Goal: Task Accomplishment & Management: Manage account settings

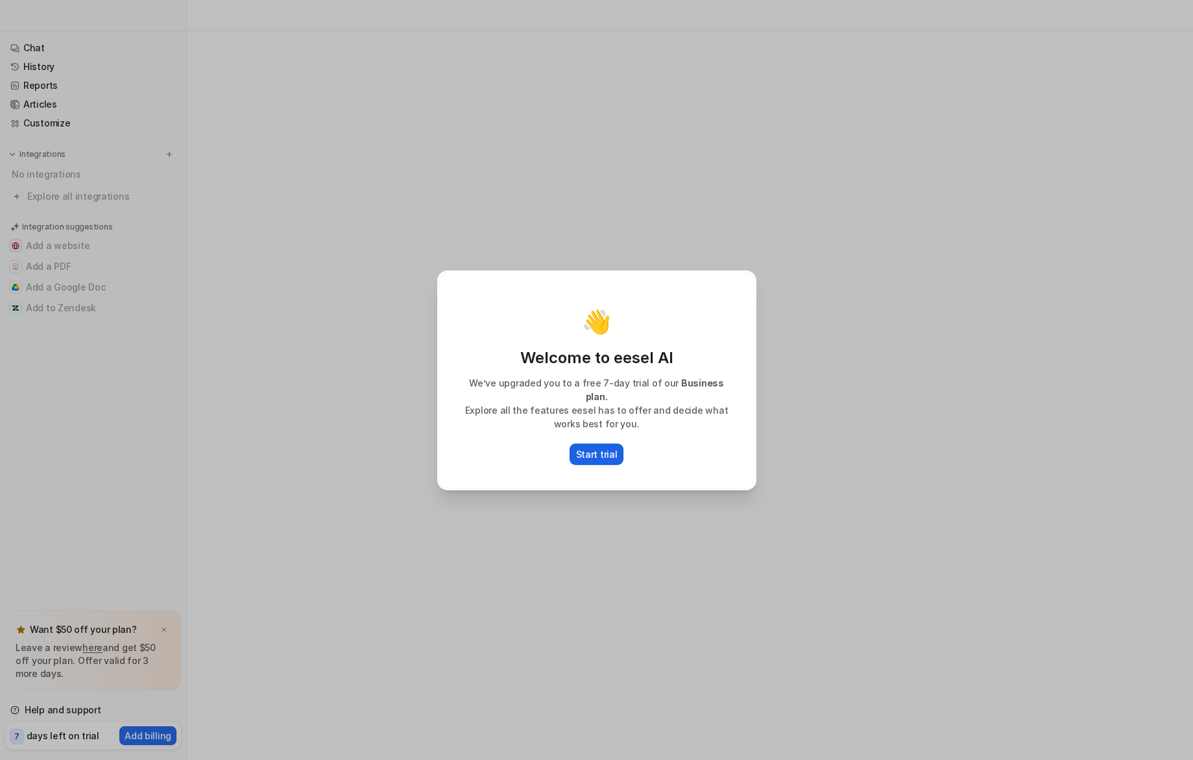
click at [596, 452] on p "Start trial" at bounding box center [597, 455] width 42 height 14
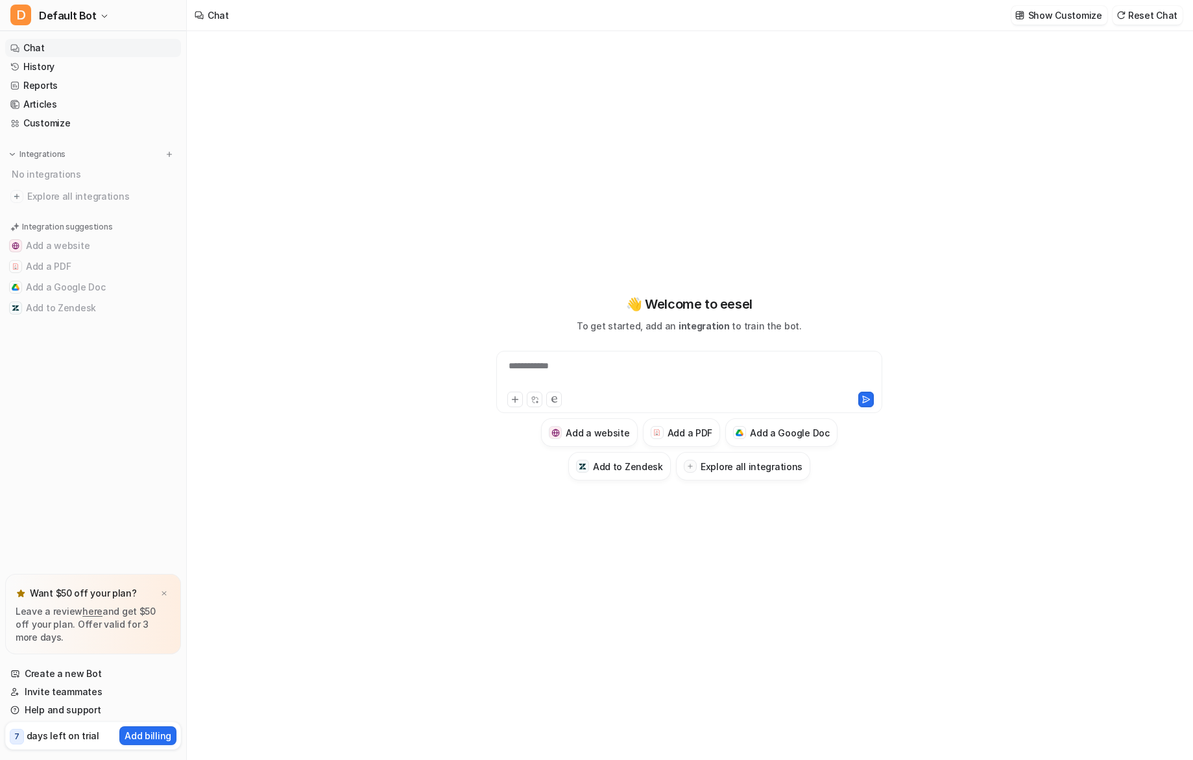
click at [572, 370] on div "**********" at bounding box center [690, 374] width 380 height 30
type textarea "**********"
drag, startPoint x: 512, startPoint y: 372, endPoint x: 522, endPoint y: 372, distance: 9.7
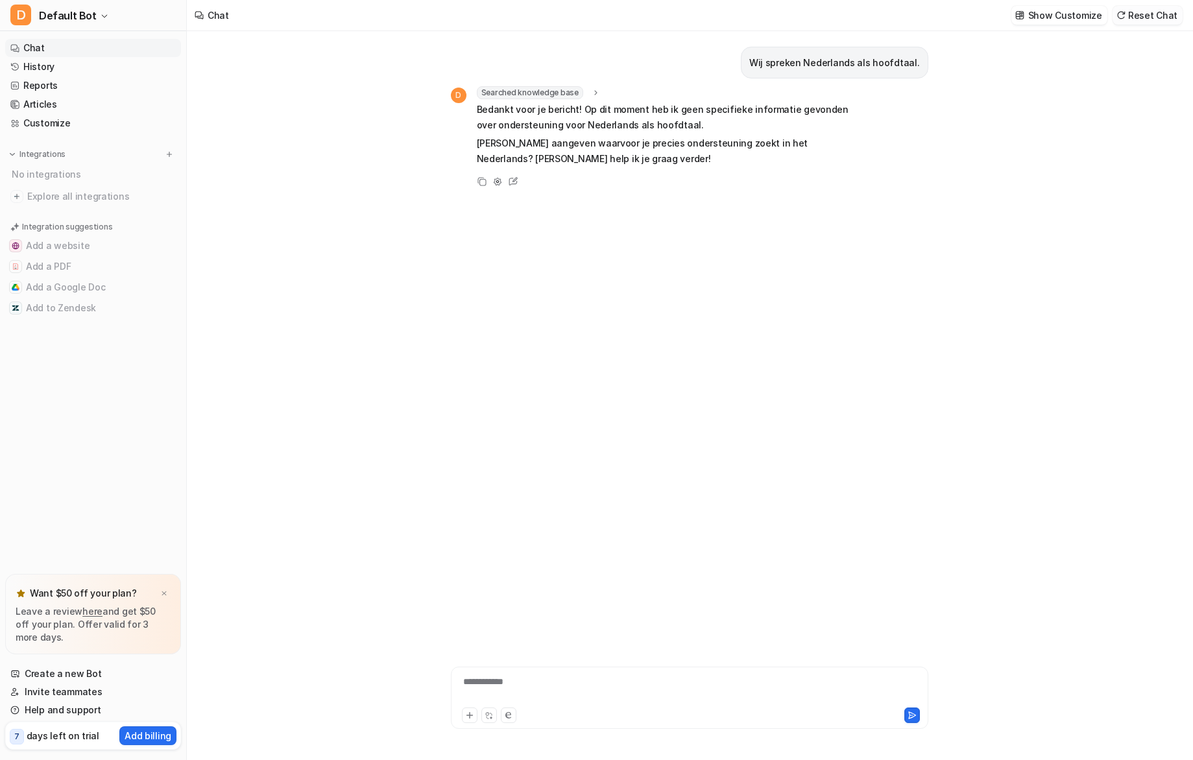
click at [1159, 11] on button "Reset Chat" at bounding box center [1148, 15] width 70 height 19
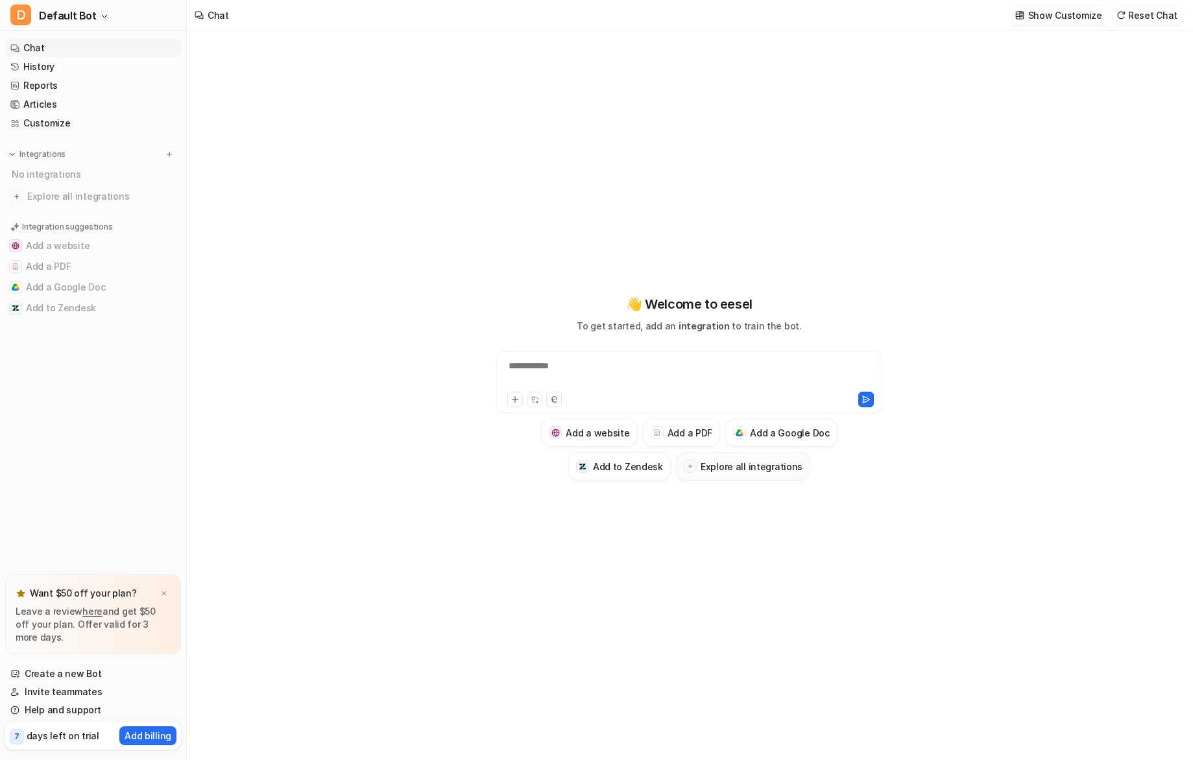
click at [730, 468] on h3 "Explore all integrations" at bounding box center [752, 467] width 102 height 14
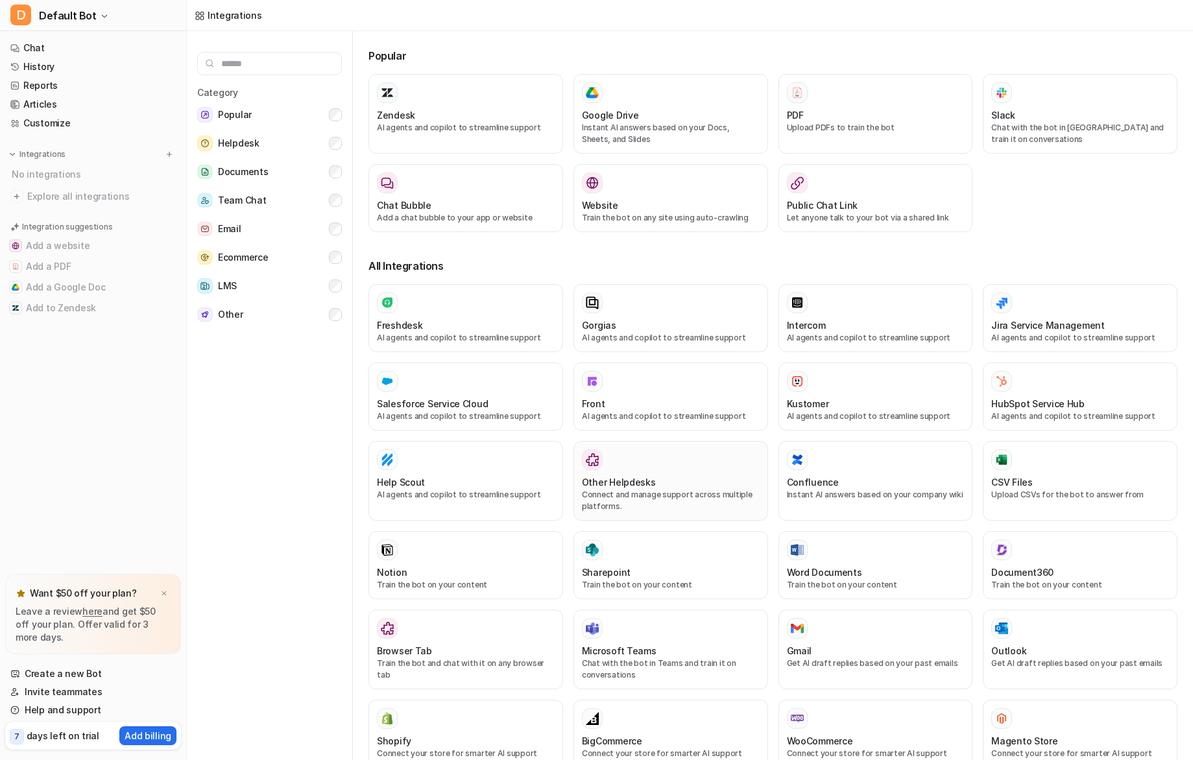
click at [640, 468] on div at bounding box center [671, 460] width 178 height 21
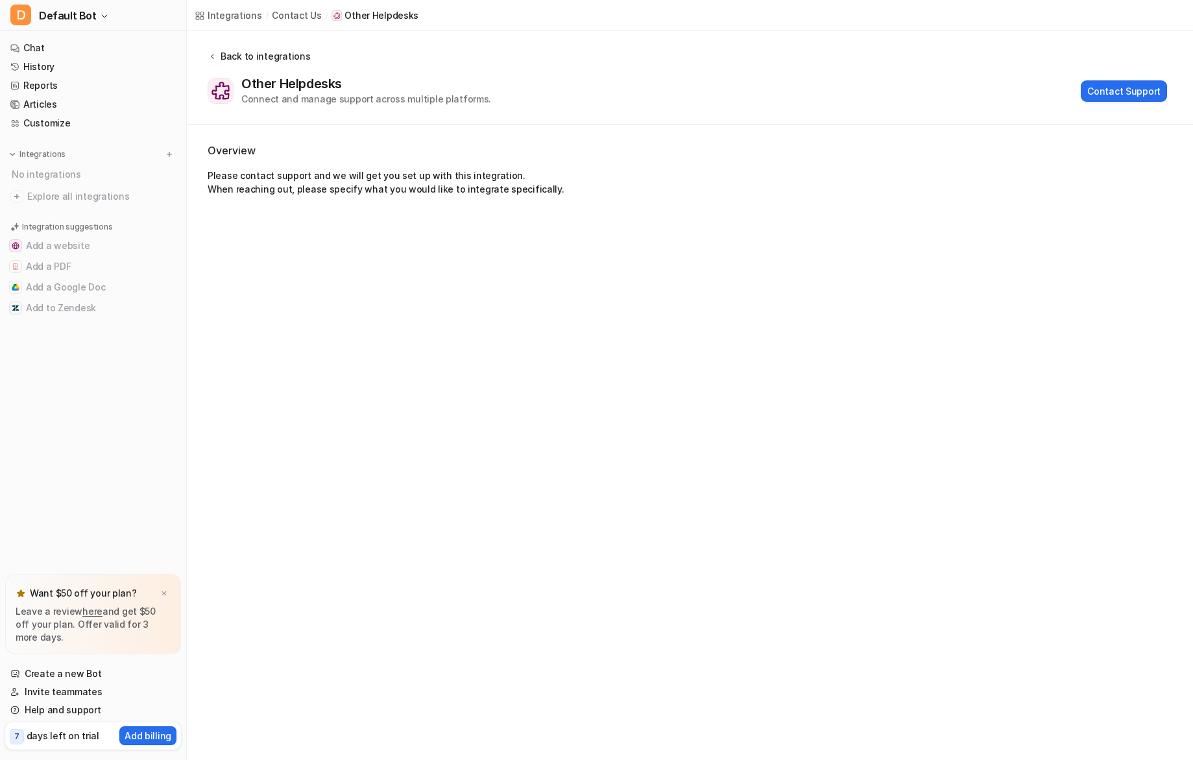
click at [252, 53] on div "Back to integrations" at bounding box center [263, 56] width 93 height 14
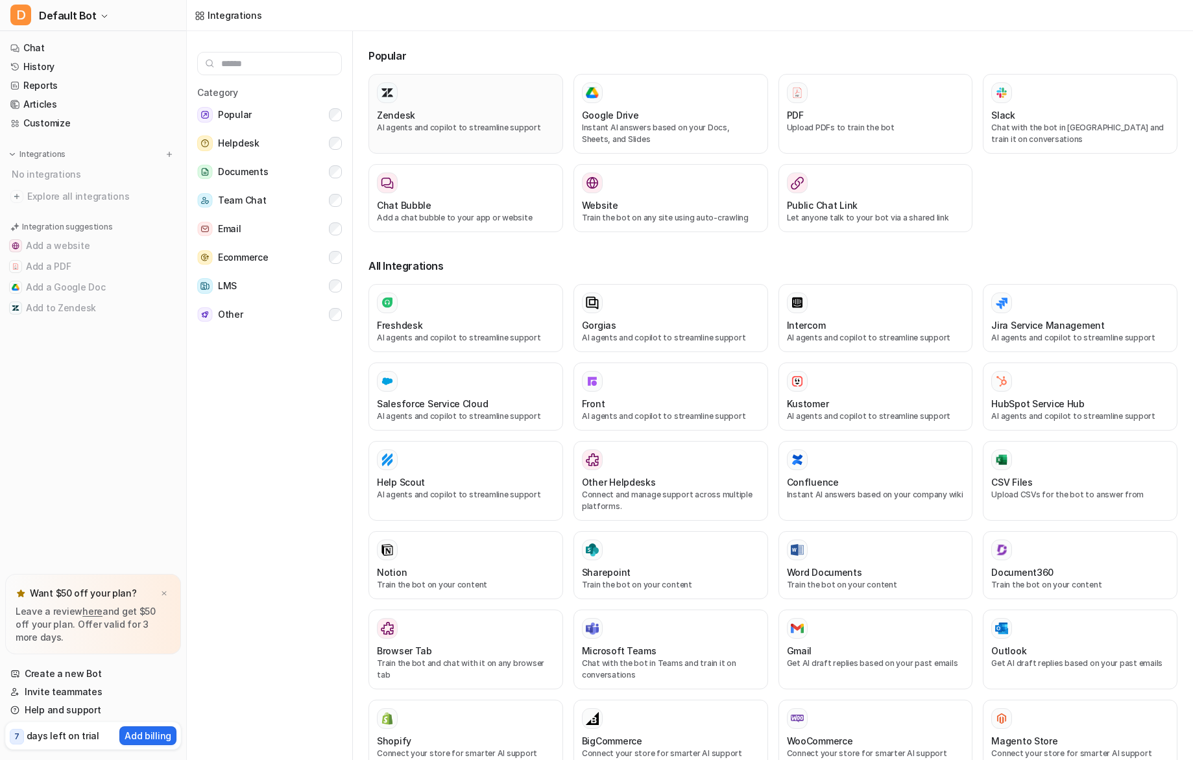
click at [392, 112] on h3 "Zendesk" at bounding box center [396, 115] width 38 height 14
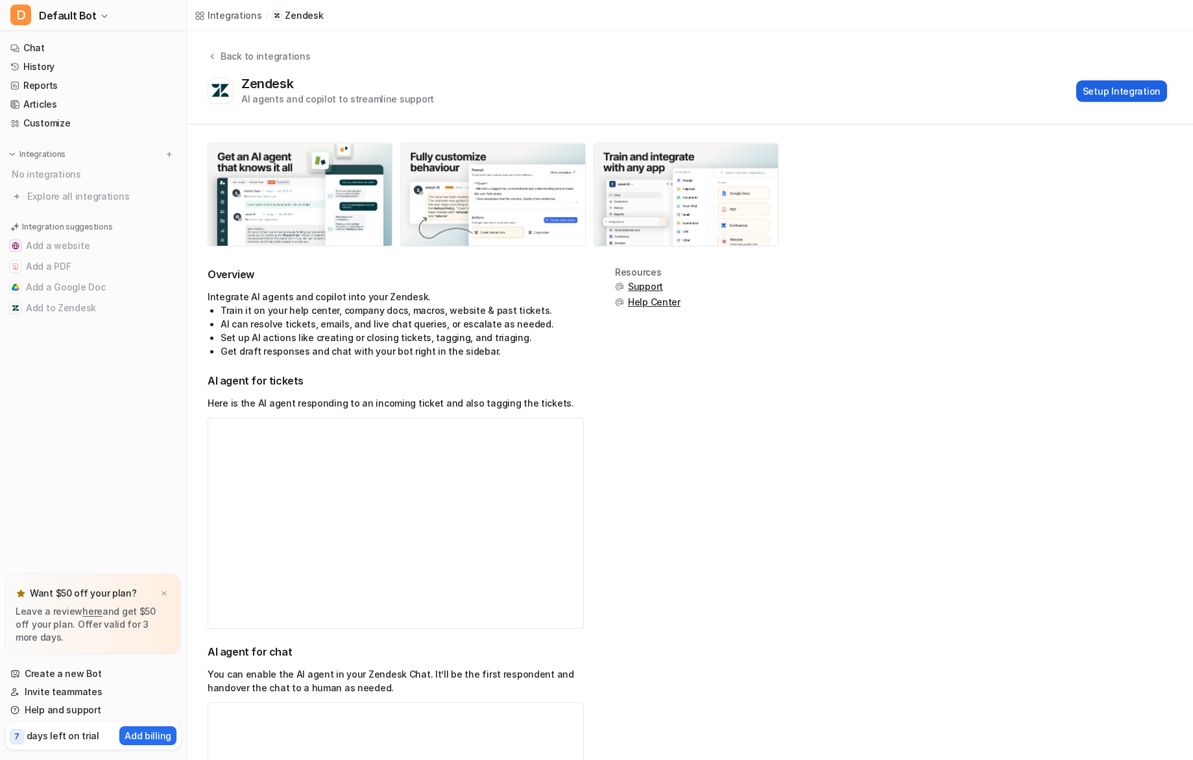
click at [1131, 91] on button "Setup Integration" at bounding box center [1121, 90] width 91 height 21
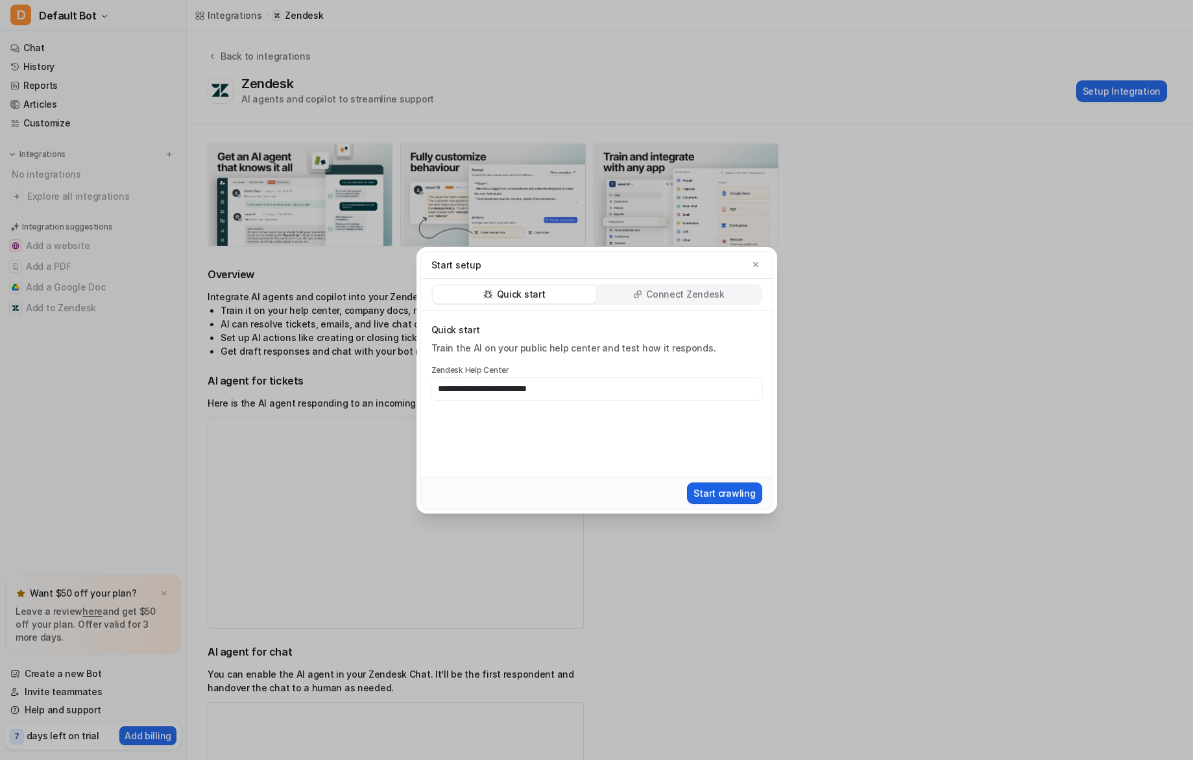
type input "**********"
click at [736, 500] on button "Start crawling" at bounding box center [724, 493] width 75 height 21
click at [722, 299] on p "Connect Zendesk" at bounding box center [685, 294] width 78 height 13
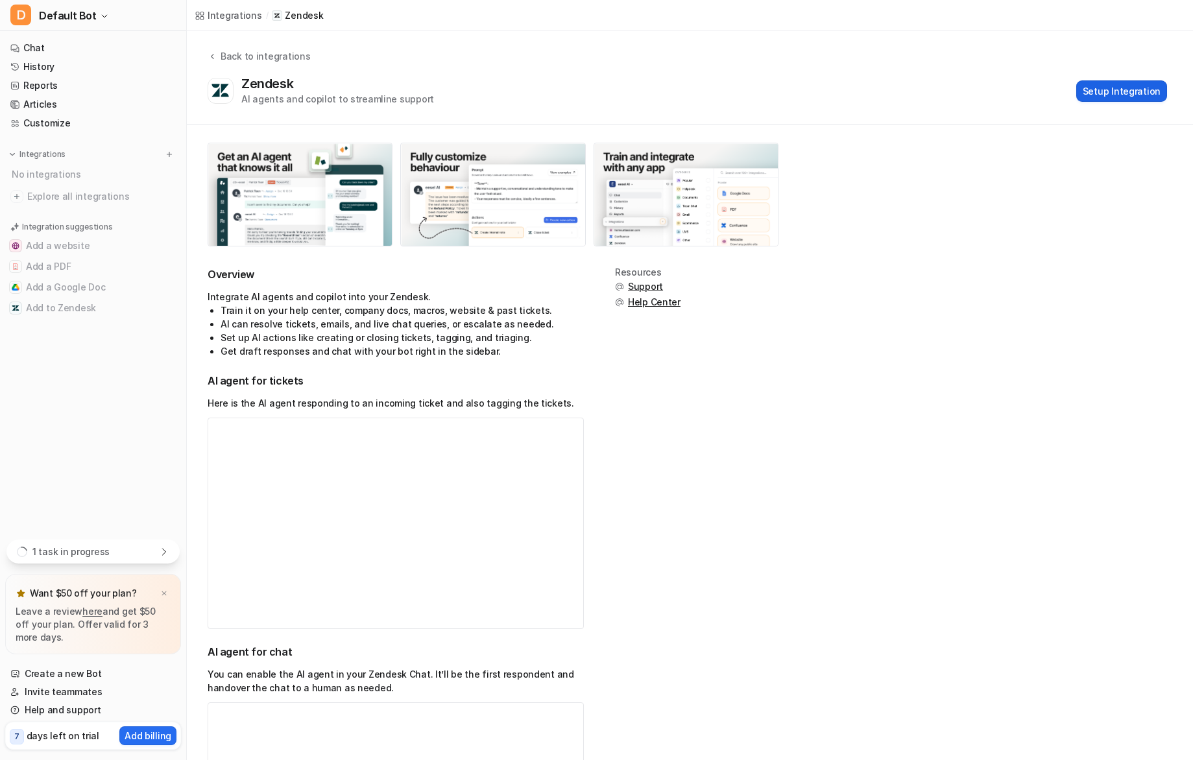
click at [1137, 96] on button "Setup Integration" at bounding box center [1121, 90] width 91 height 21
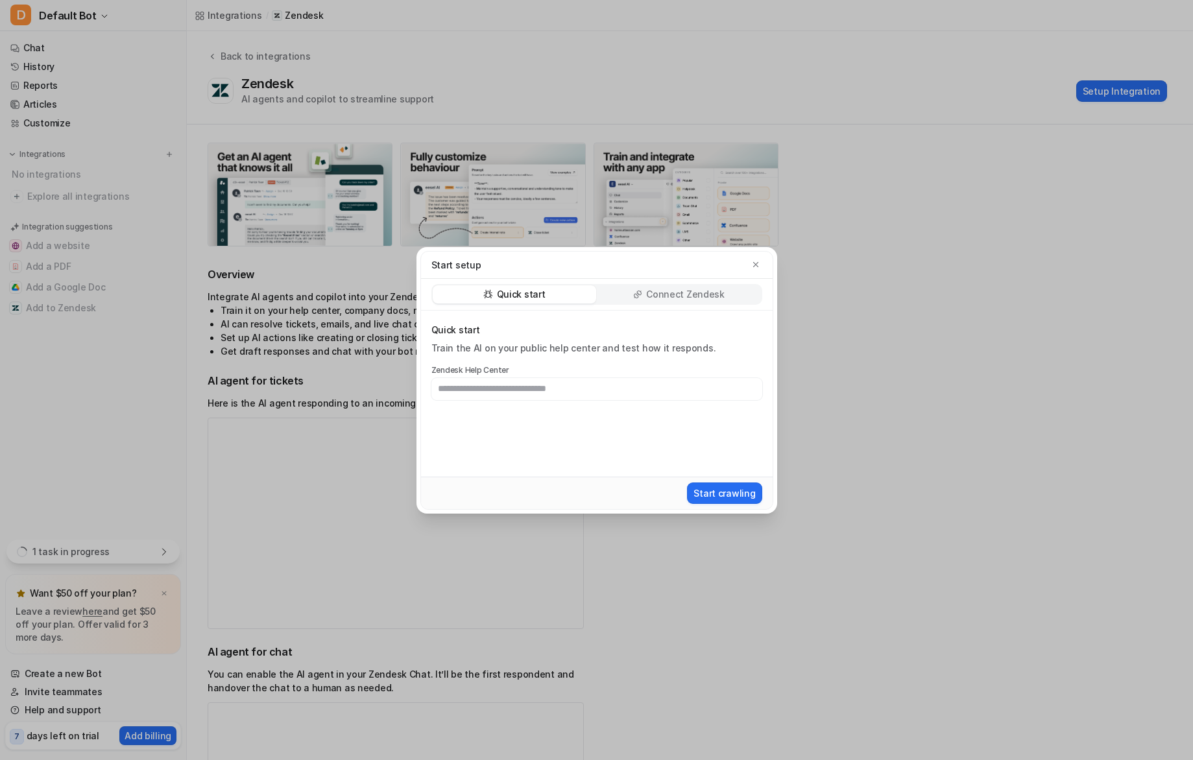
drag, startPoint x: 707, startPoint y: 295, endPoint x: 701, endPoint y: 302, distance: 9.6
click at [706, 295] on p "Connect Zendesk" at bounding box center [685, 294] width 78 height 13
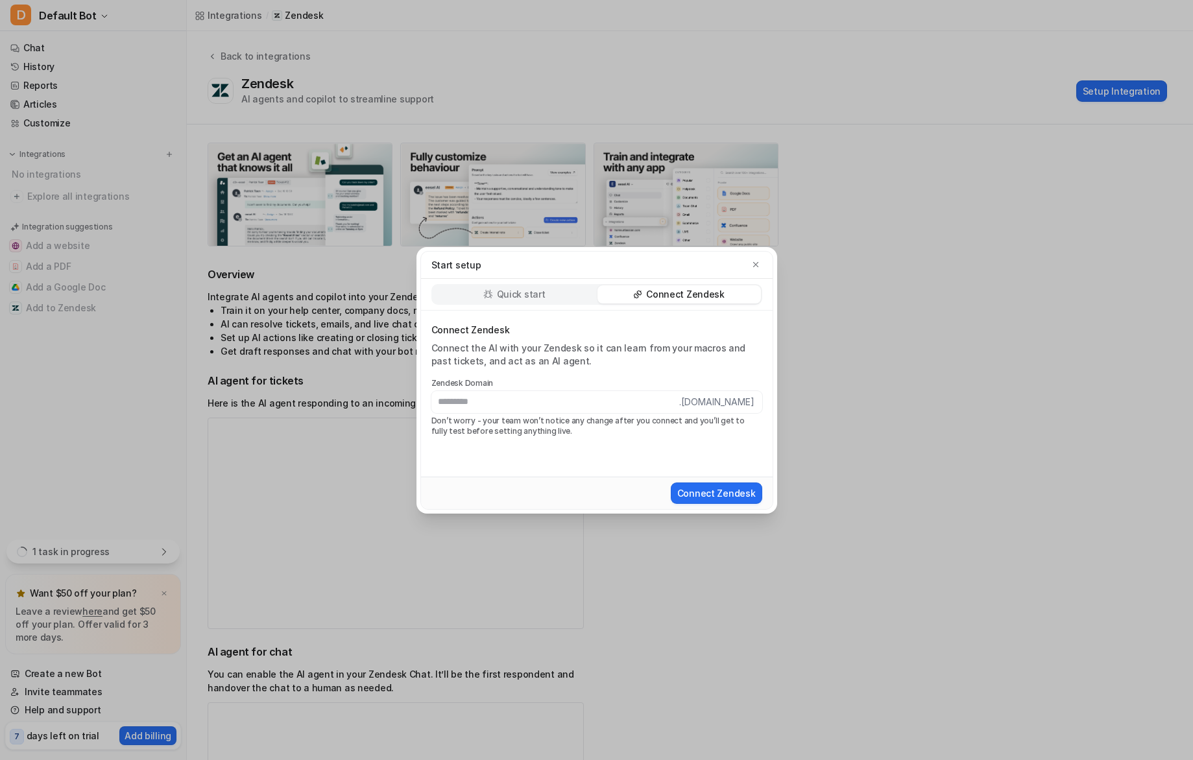
click at [575, 399] on input "text" at bounding box center [555, 402] width 248 height 22
type input "*******"
click at [700, 498] on button "Connect Zendesk" at bounding box center [716, 493] width 91 height 21
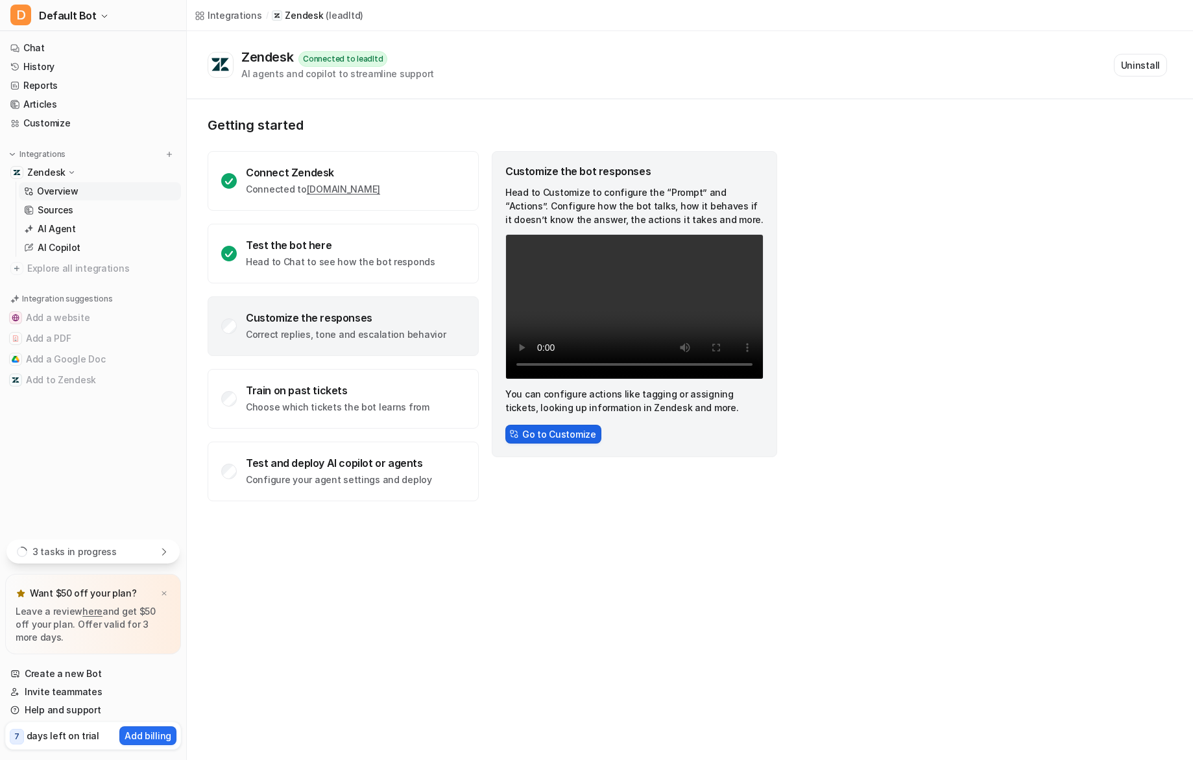
click at [559, 434] on button "Go to Customize" at bounding box center [553, 434] width 96 height 19
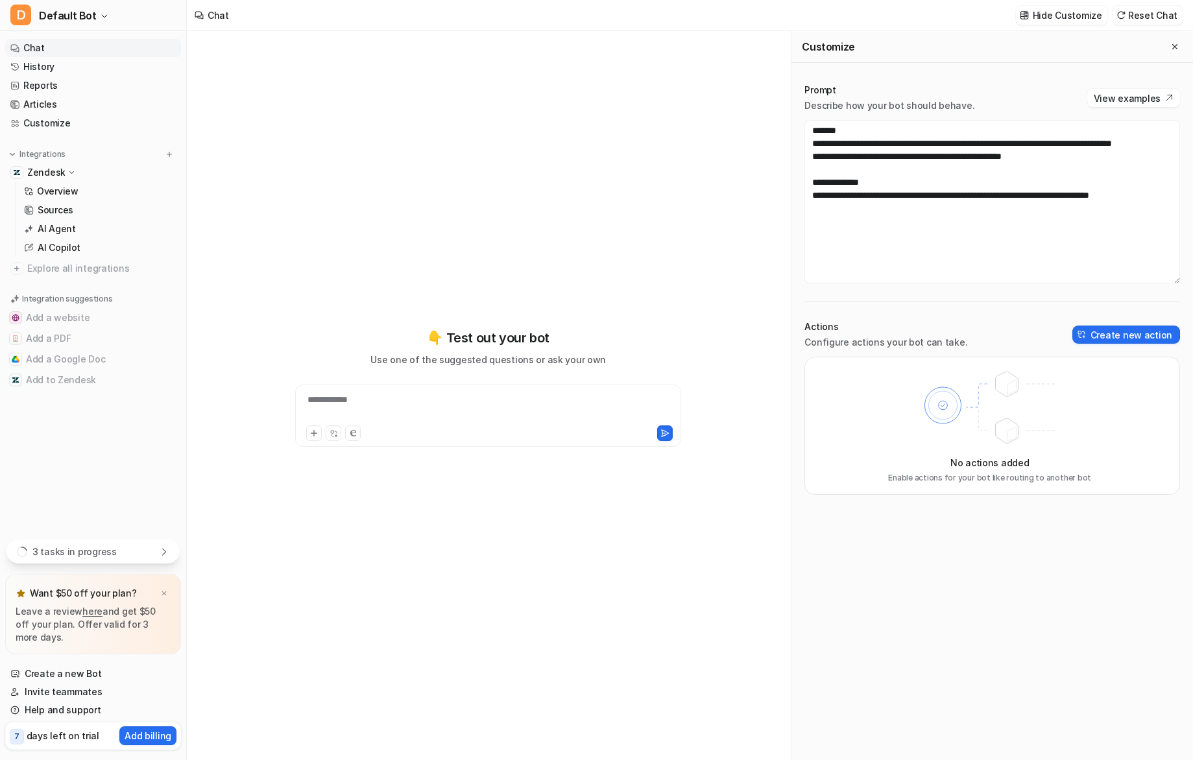
click at [525, 402] on div "**********" at bounding box center [488, 408] width 380 height 30
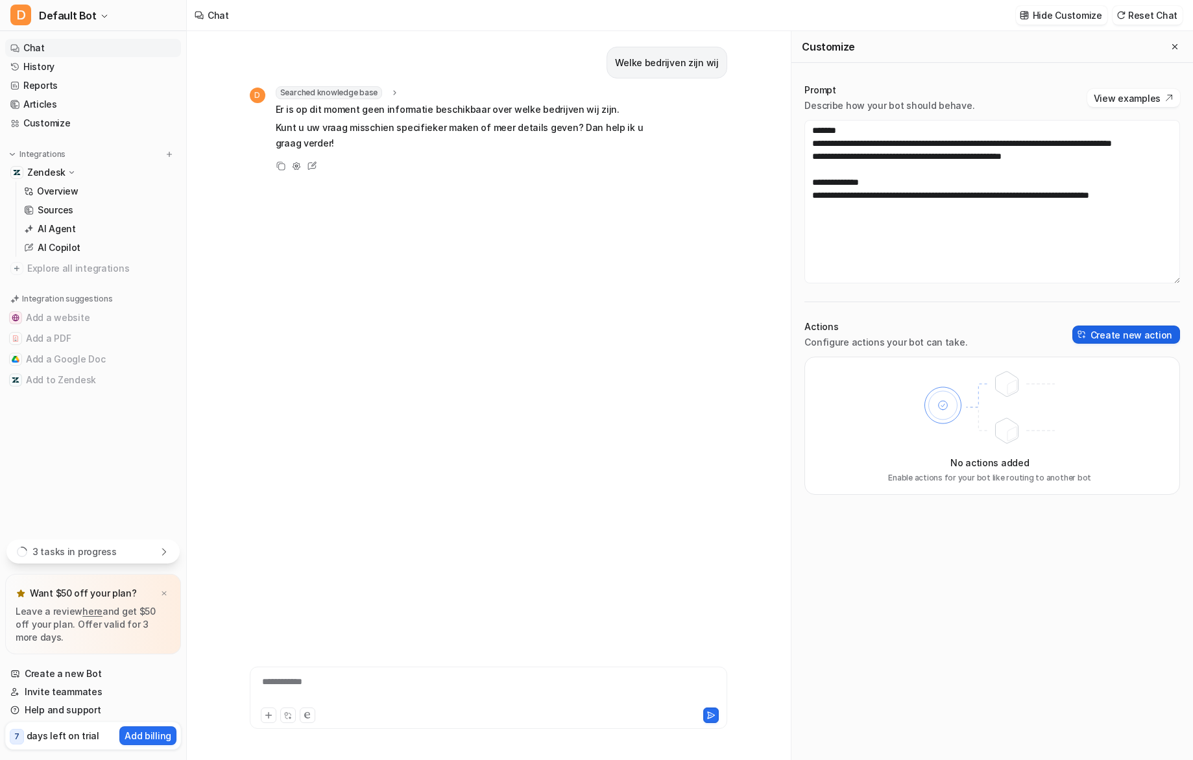
click at [1149, 338] on button "Create new action" at bounding box center [1126, 335] width 108 height 18
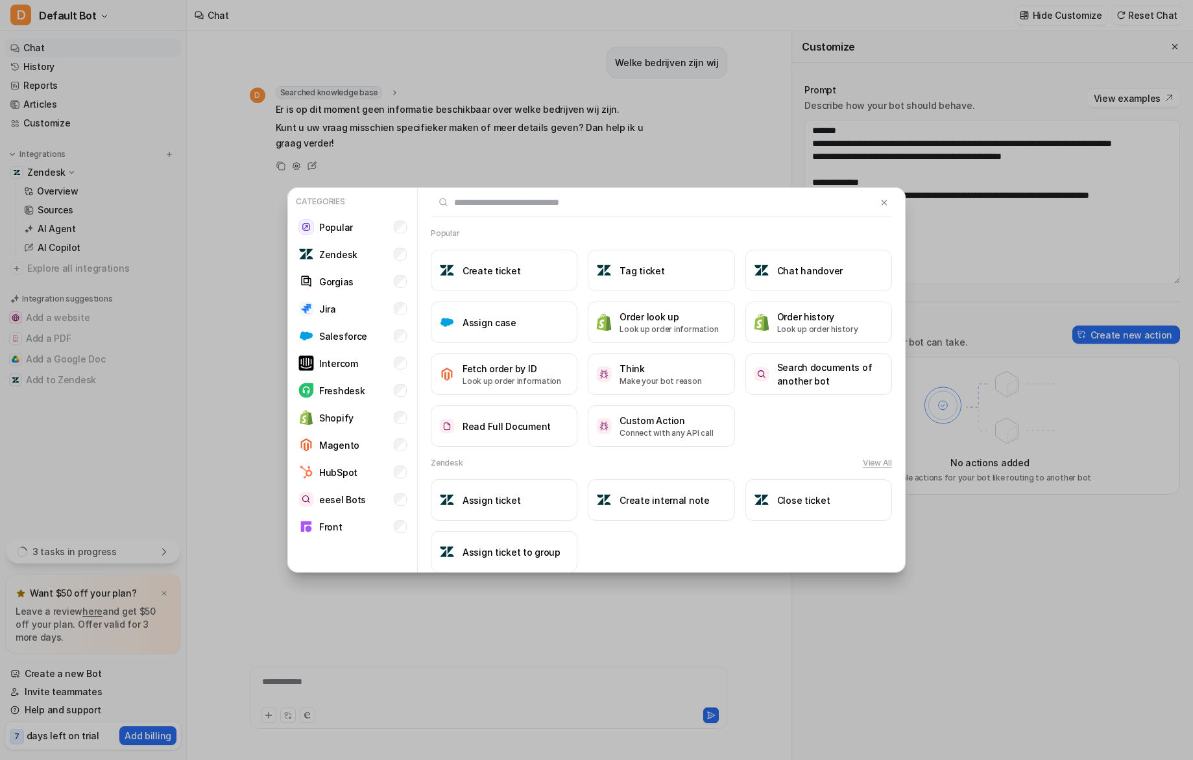
click at [892, 205] on div at bounding box center [661, 202] width 487 height 29
click at [889, 199] on img at bounding box center [884, 203] width 9 height 10
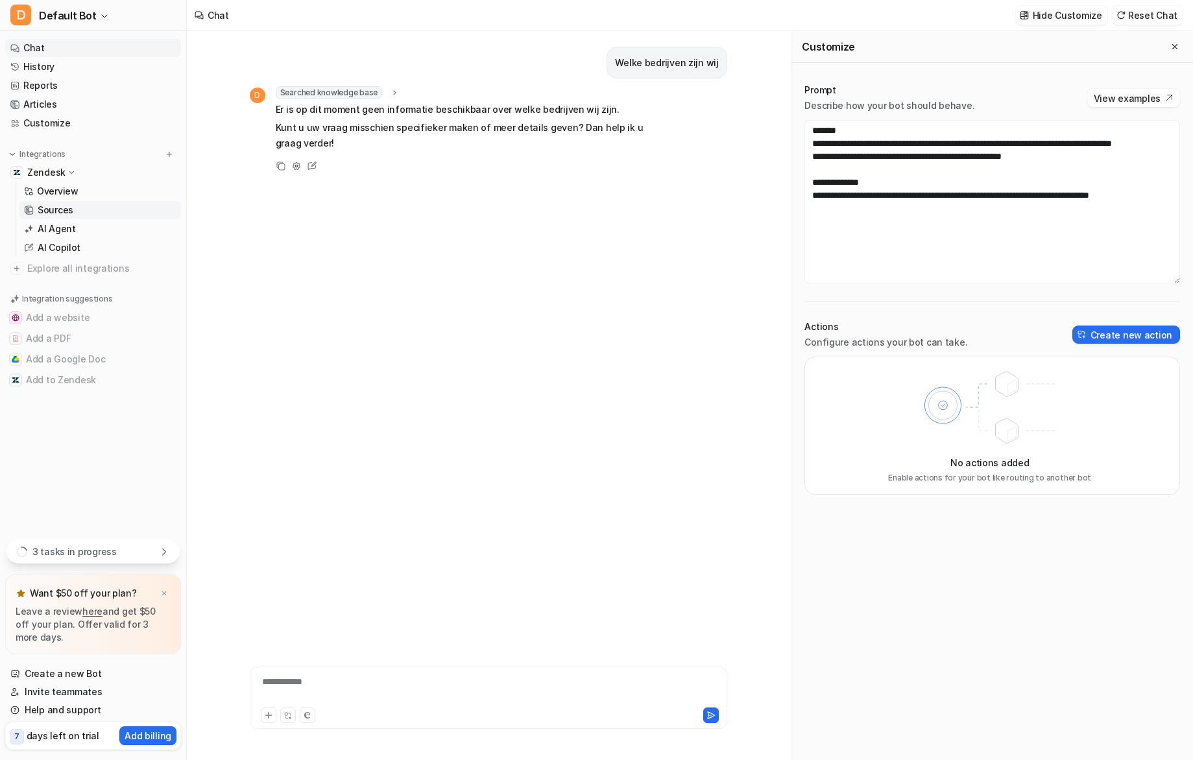
click at [36, 205] on link "Sources" at bounding box center [100, 210] width 162 height 18
click at [41, 204] on p "Sources" at bounding box center [56, 210] width 36 height 13
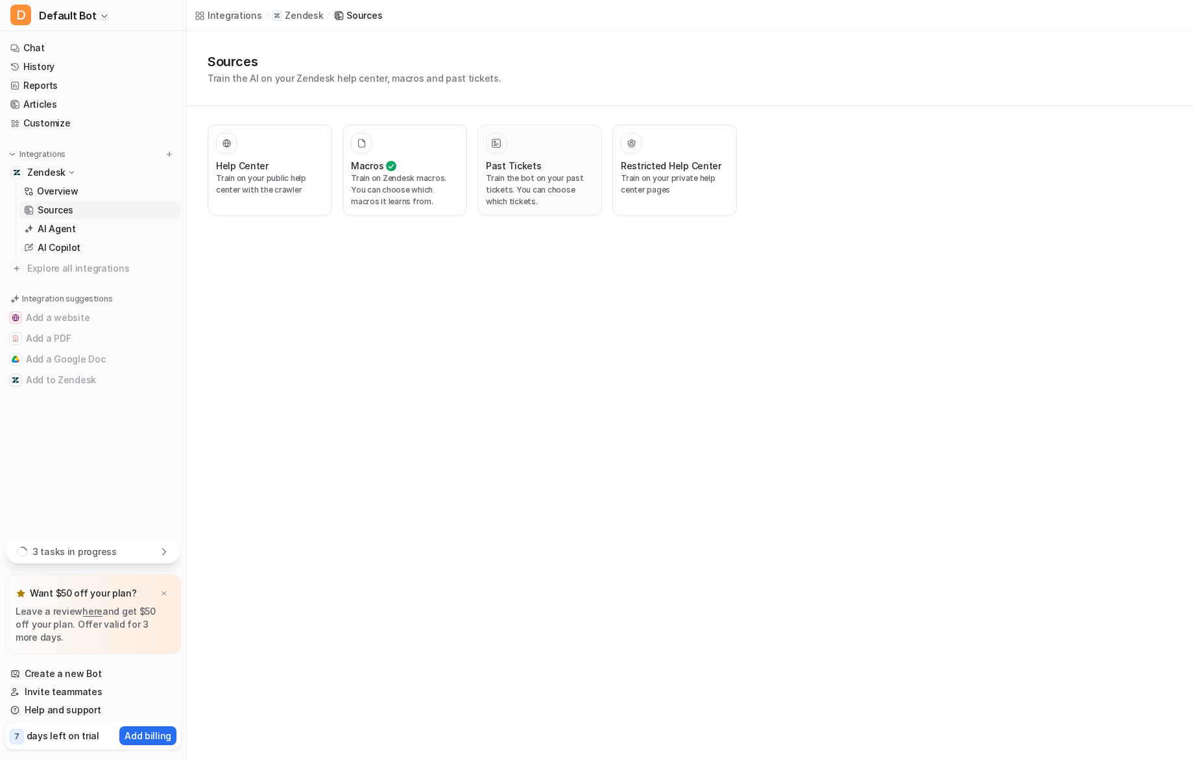
click at [563, 192] on p "Train the bot on your past tickets. You can choose which tickets." at bounding box center [540, 190] width 108 height 35
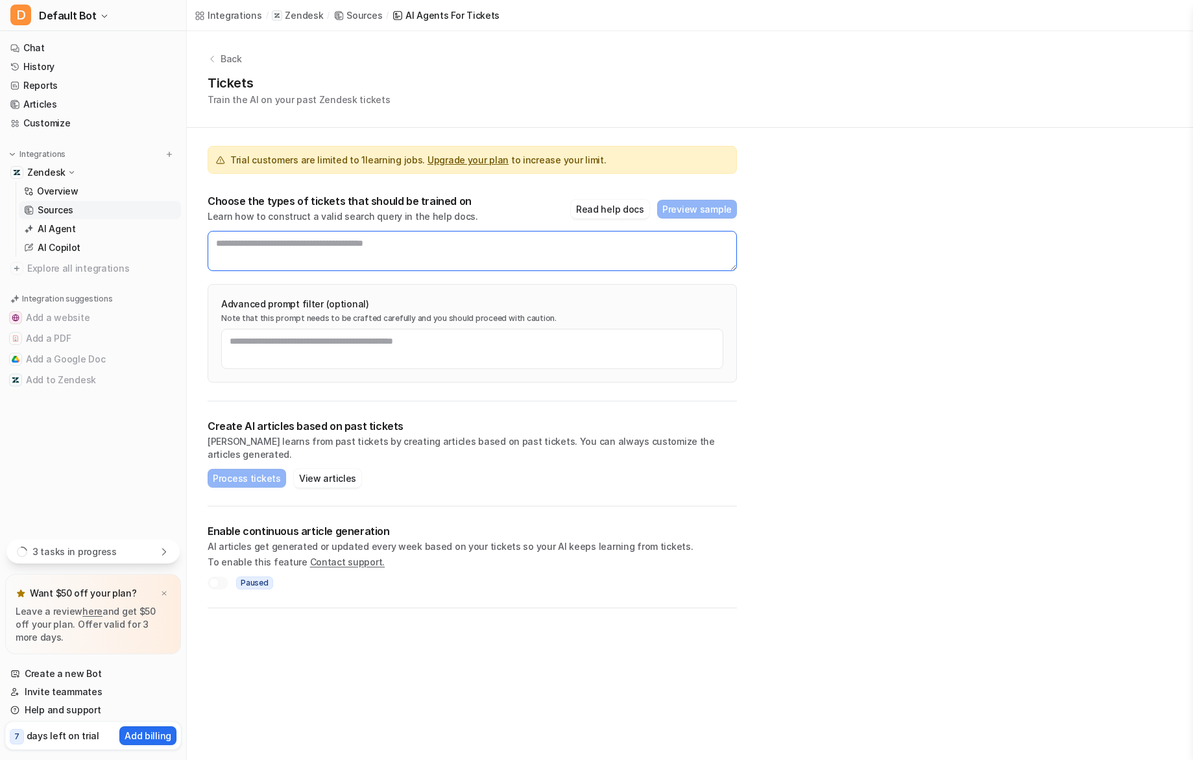
click at [657, 248] on textarea at bounding box center [472, 251] width 529 height 40
click at [627, 208] on button "Read help docs" at bounding box center [610, 209] width 78 height 19
click at [72, 232] on p "AI Agent" at bounding box center [57, 229] width 38 height 13
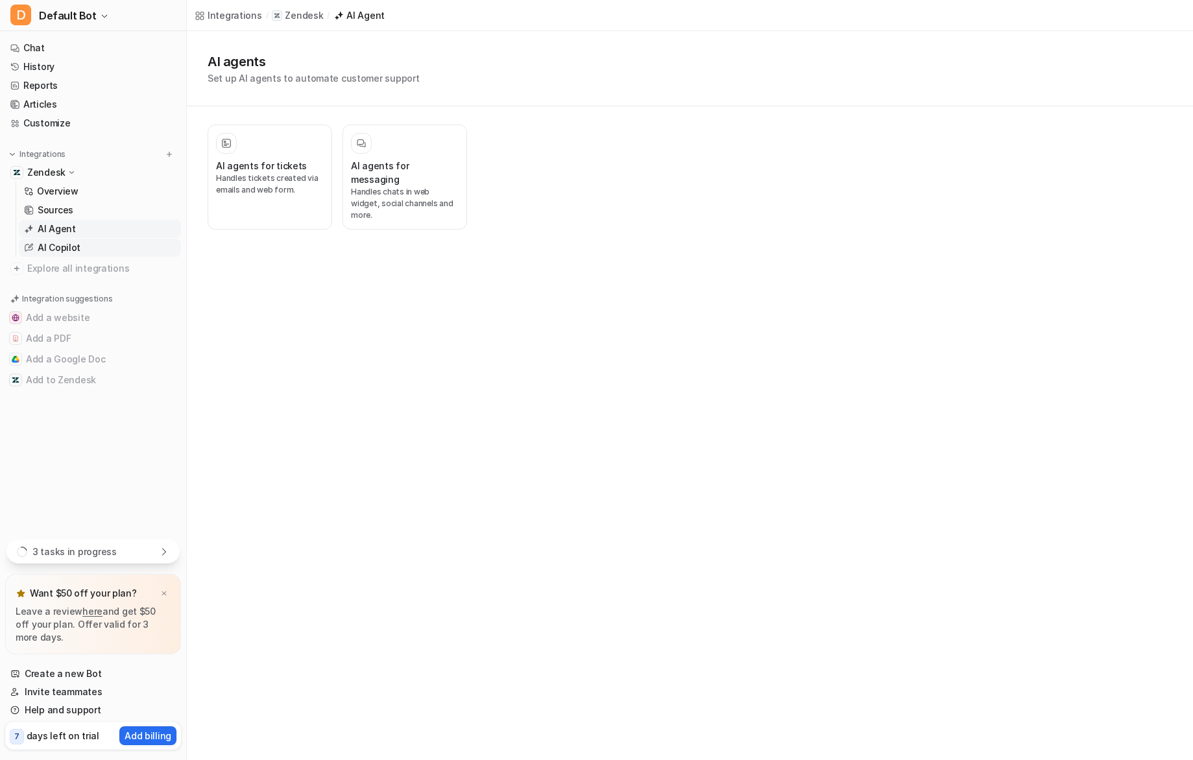
click at [67, 250] on p "AI Copilot" at bounding box center [59, 247] width 43 height 13
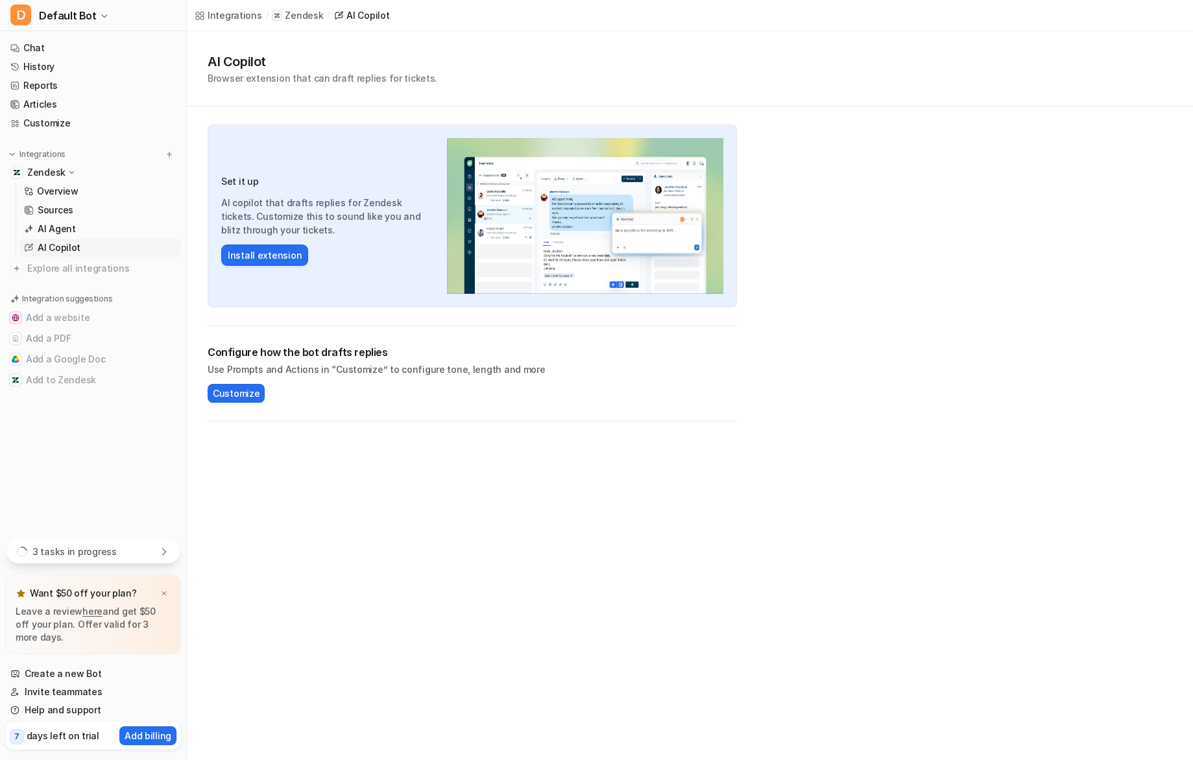
click at [102, 182] on div "Overview Sources AI Agent AI Copilot" at bounding box center [98, 219] width 165 height 75
click at [99, 185] on link "Overview" at bounding box center [100, 191] width 162 height 18
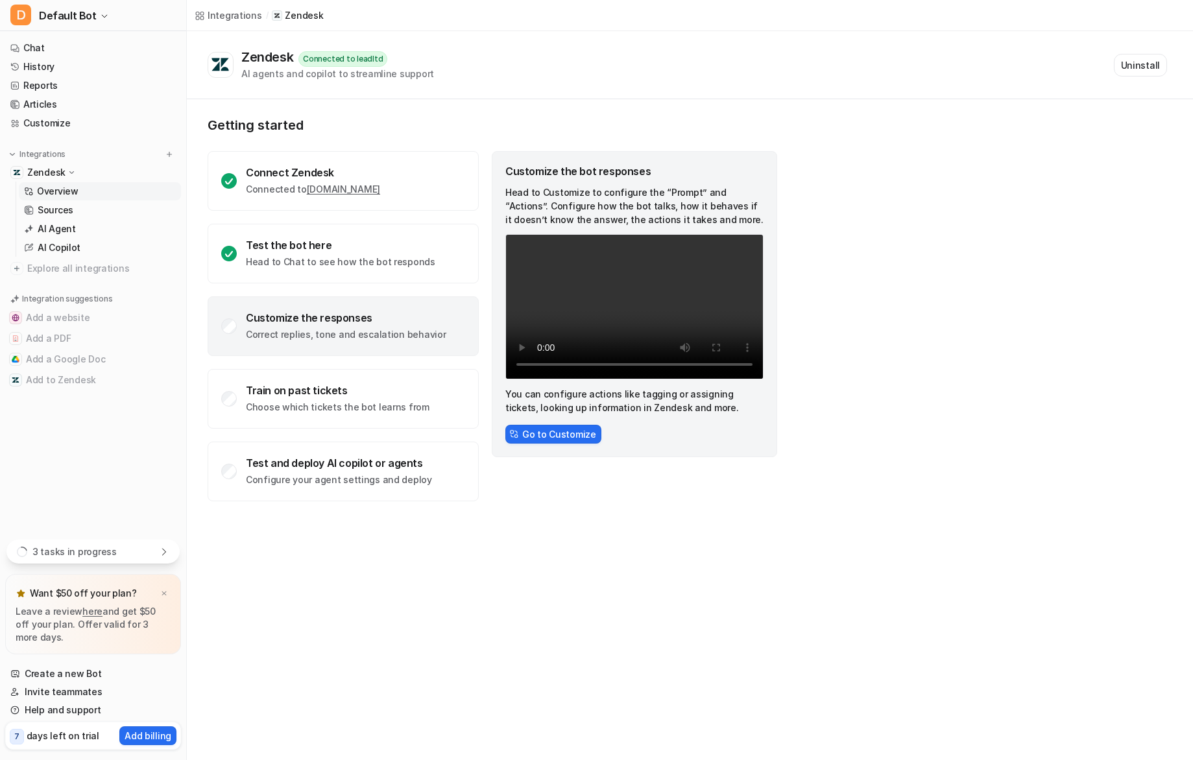
click at [114, 556] on div "3 tasks in progress" at bounding box center [92, 552] width 173 height 24
click at [550, 589] on div "Integrations / Zendesk Zendesk Connected to leadltd AI agents and copilot to st…" at bounding box center [596, 380] width 1193 height 760
click at [113, 362] on button "Add a Google Doc" at bounding box center [93, 359] width 176 height 21
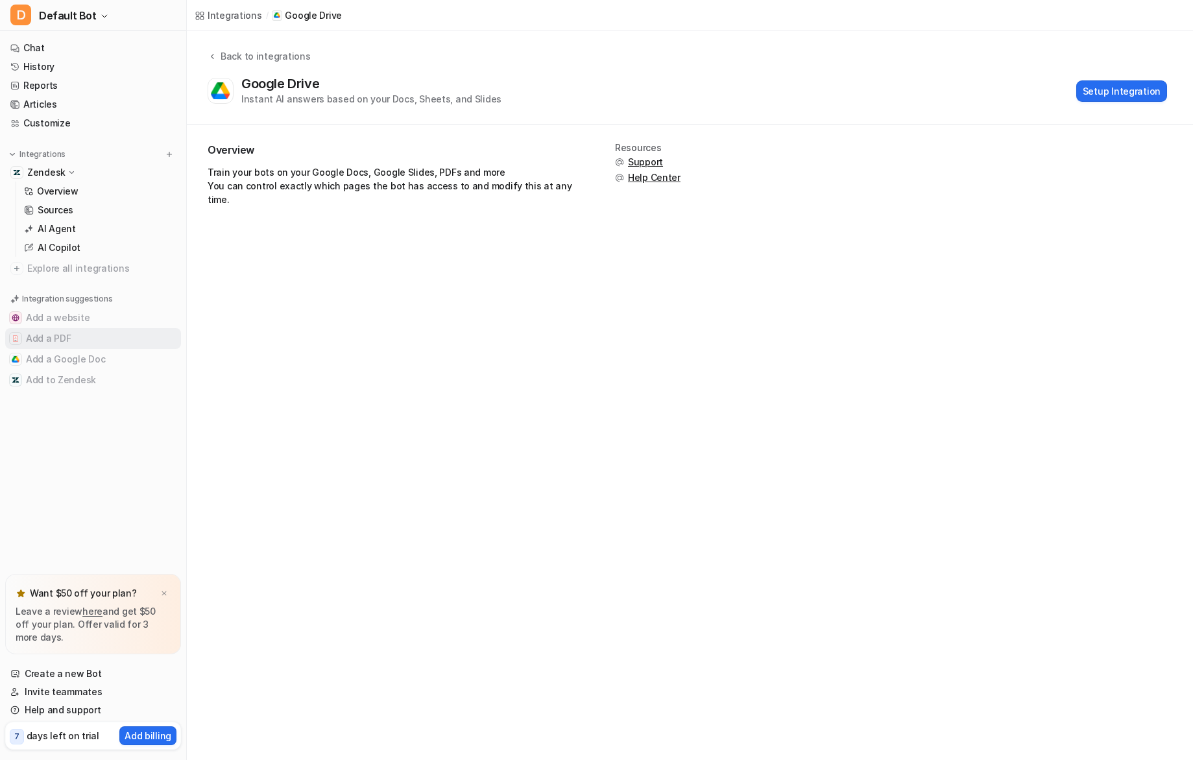
click at [117, 342] on button "Add a PDF" at bounding box center [93, 338] width 176 height 21
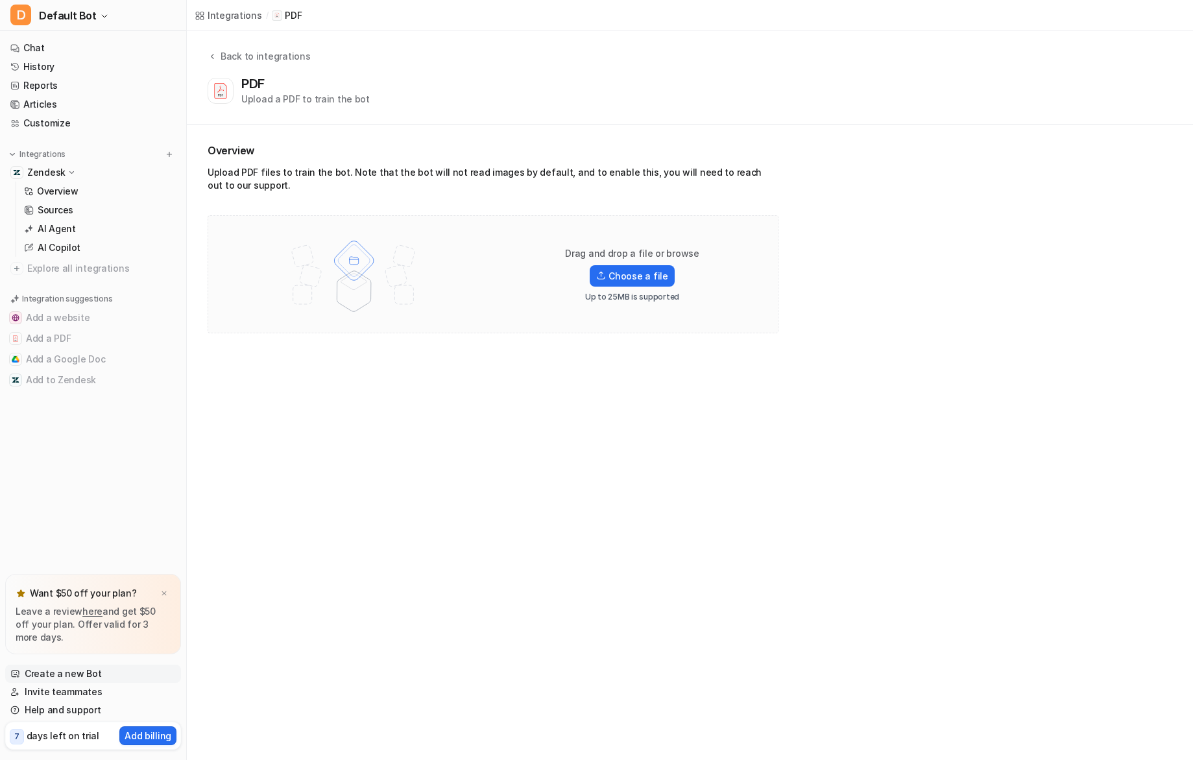
click at [88, 677] on link "Create a new Bot" at bounding box center [93, 674] width 176 height 18
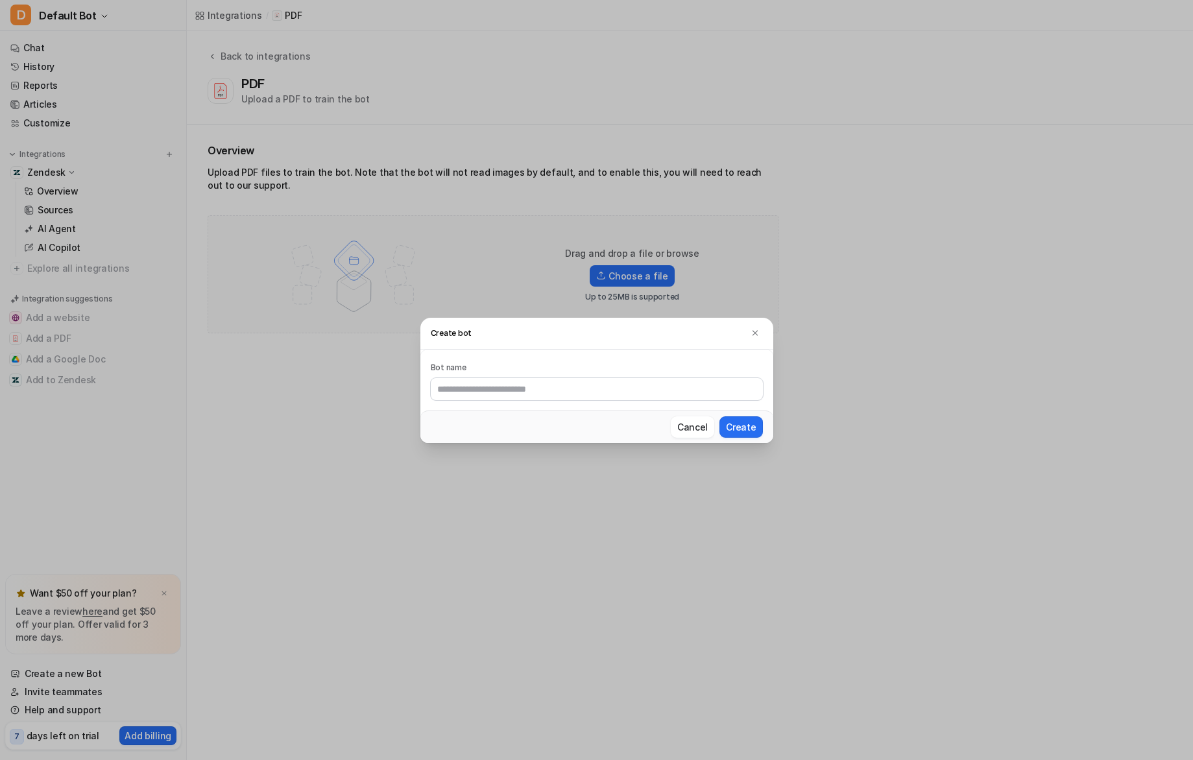
click at [760, 343] on h3 "Create bot" at bounding box center [596, 334] width 353 height 32
click at [758, 341] on button at bounding box center [755, 334] width 16 height 16
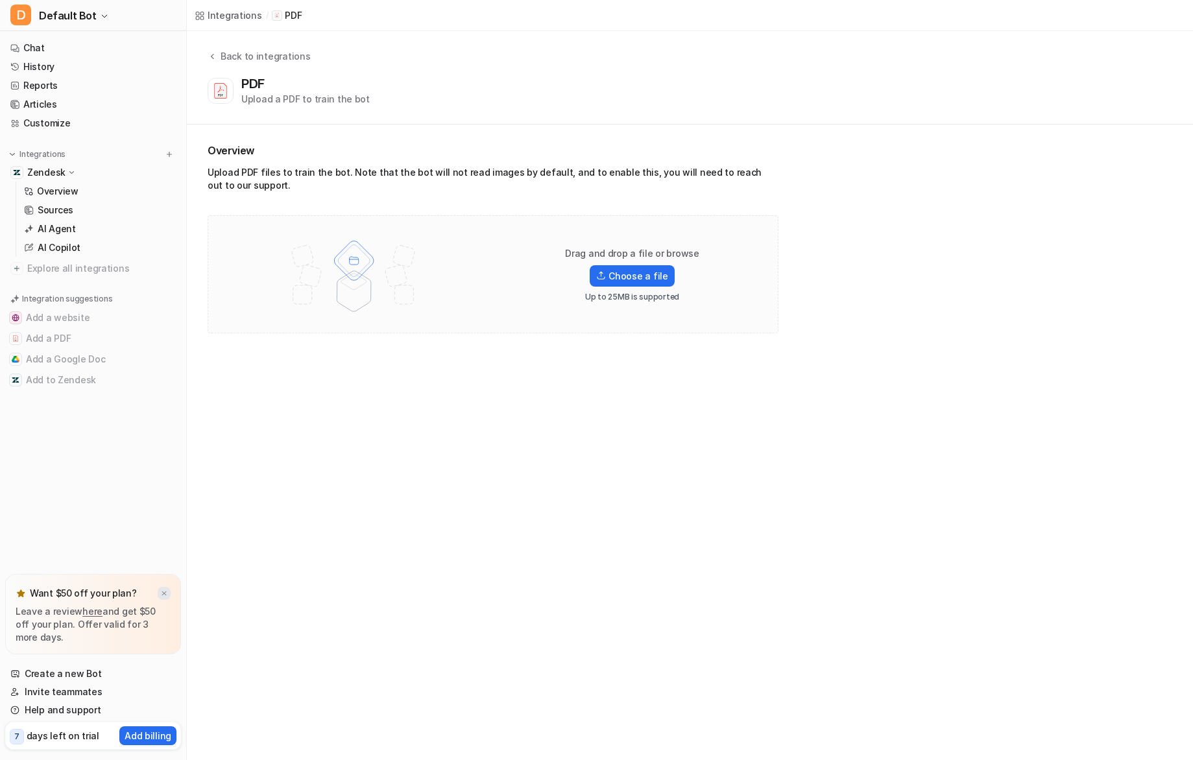
click at [158, 591] on div at bounding box center [164, 593] width 13 height 13
click at [64, 712] on link "Help and support" at bounding box center [93, 710] width 176 height 18
click at [75, 596] on nav "Chat History Reports Articles Customize Integrations Zendesk Overview Sources A…" at bounding box center [93, 344] width 186 height 621
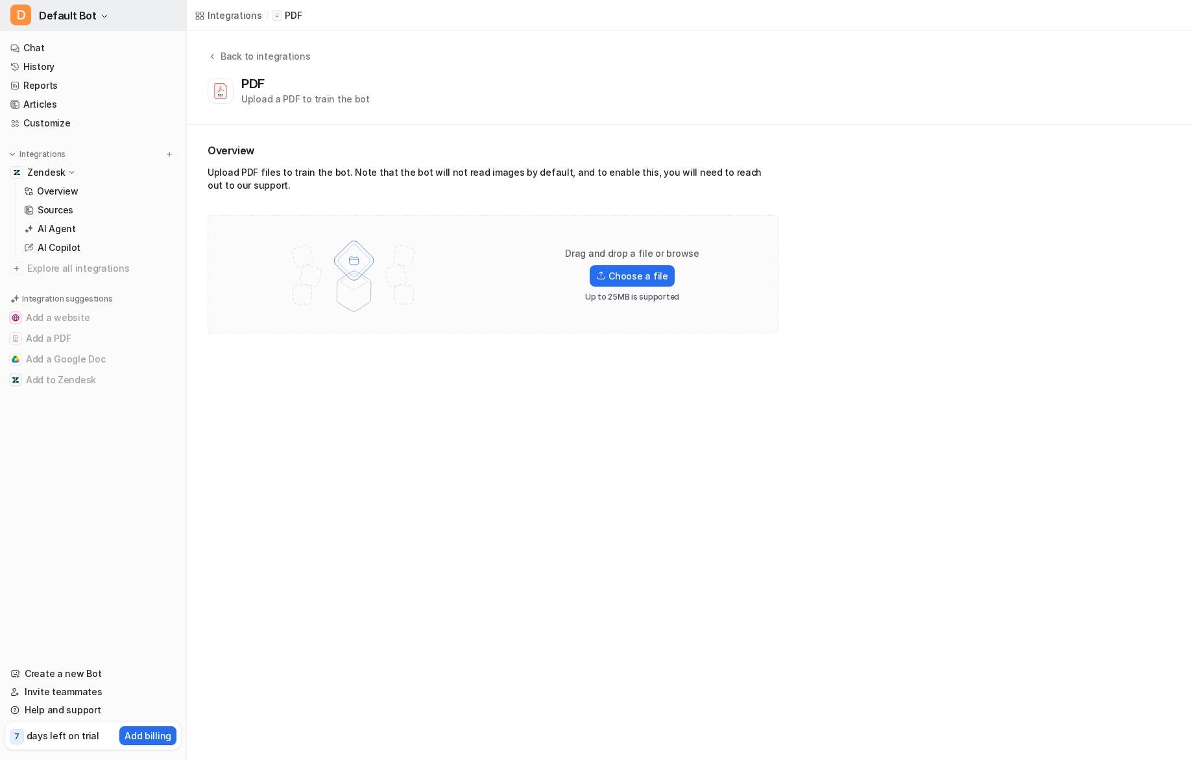
click at [81, 25] on button "D Default Bot" at bounding box center [93, 15] width 186 height 31
click at [63, 97] on link "Settings" at bounding box center [103, 98] width 179 height 21
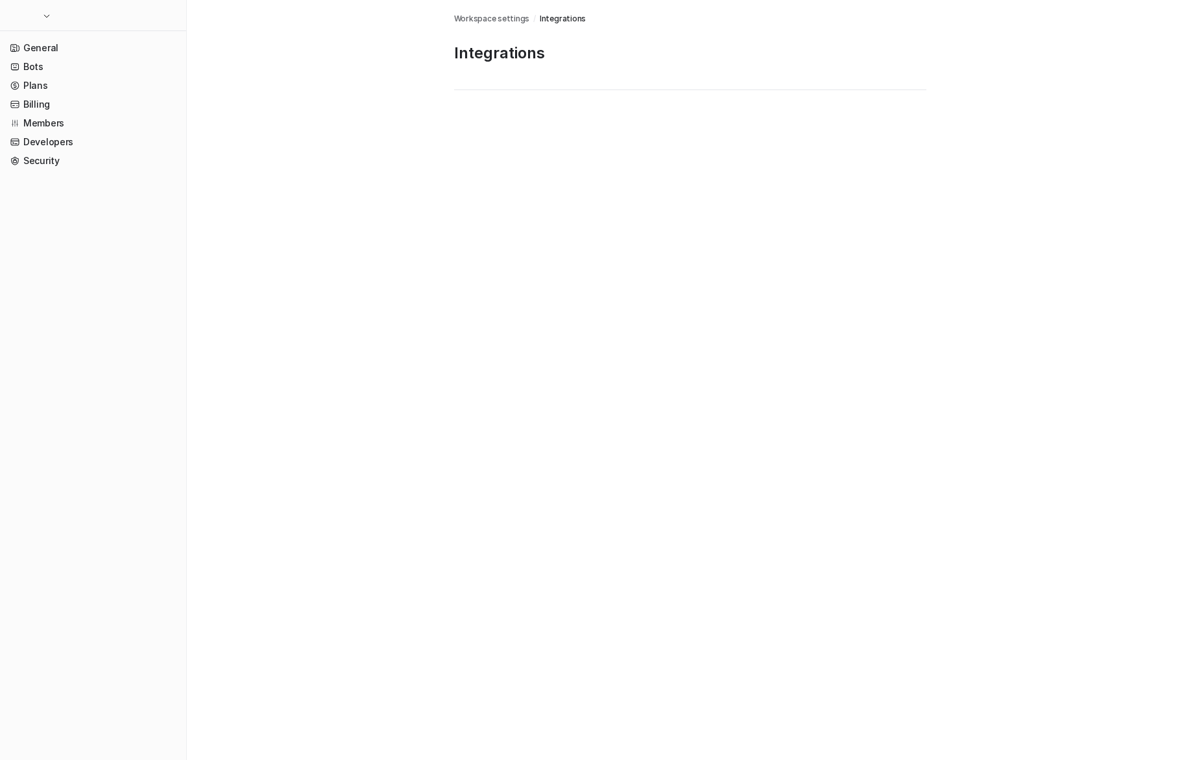
click at [63, 97] on link "Billing" at bounding box center [93, 104] width 176 height 18
click at [40, 104] on link "Billing" at bounding box center [93, 104] width 176 height 18
click at [47, 84] on link "Plans" at bounding box center [93, 86] width 176 height 18
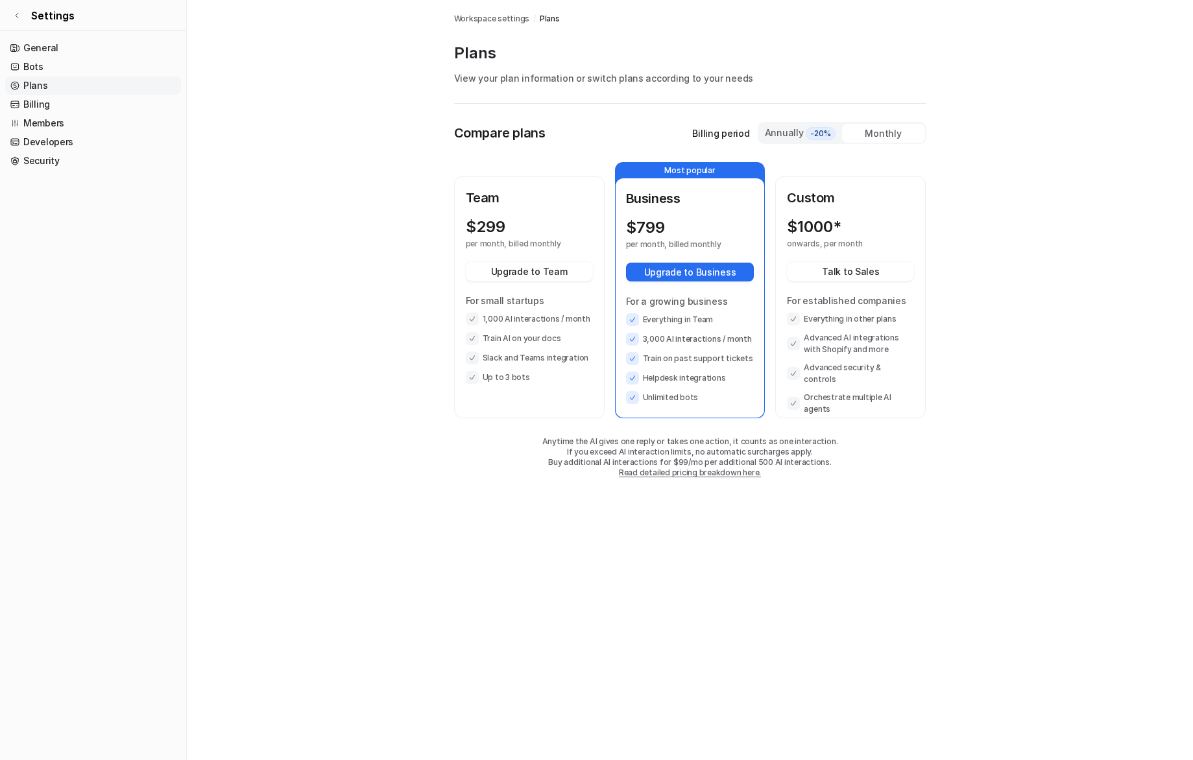
click at [894, 139] on div "Monthly" at bounding box center [883, 133] width 83 height 19
click at [20, 16] on icon at bounding box center [17, 16] width 8 height 8
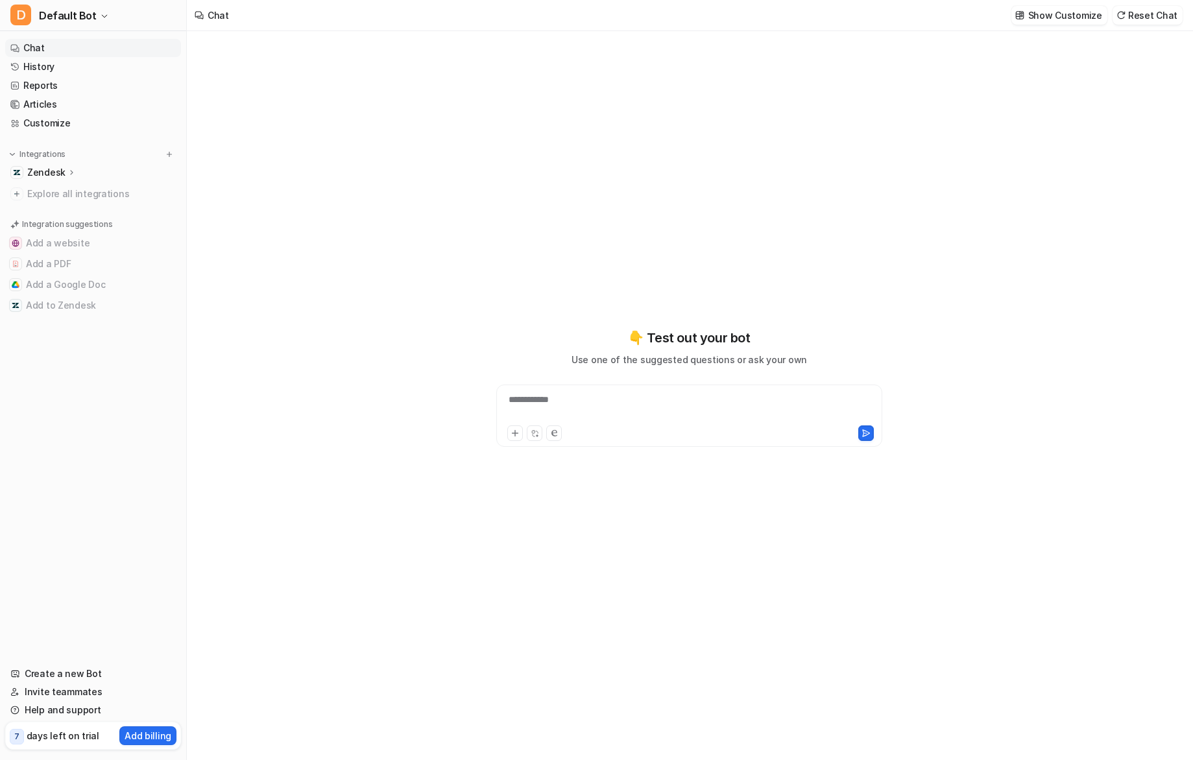
click at [54, 171] on p "Zendesk" at bounding box center [46, 172] width 38 height 13
click at [54, 191] on p "Overview" at bounding box center [58, 191] width 42 height 13
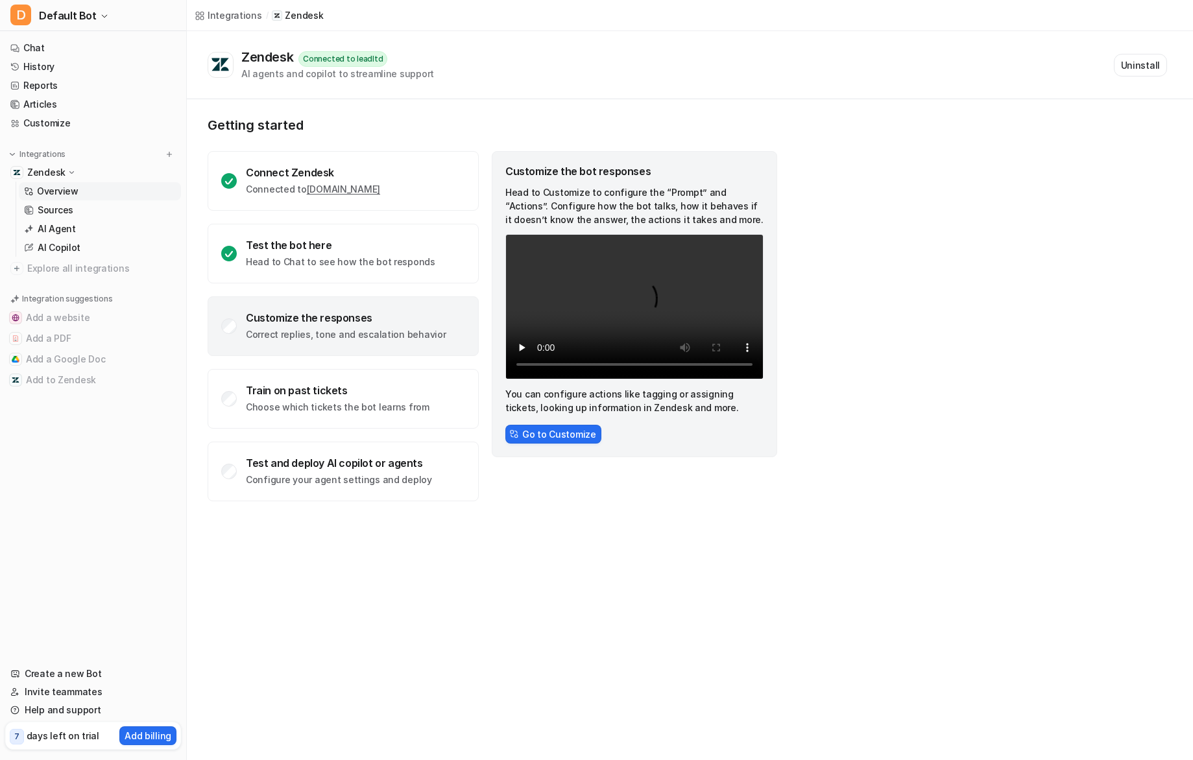
click at [297, 314] on div "Customize the responses" at bounding box center [346, 317] width 200 height 13
click at [311, 465] on div "Test and deploy AI copilot or agents" at bounding box center [339, 463] width 186 height 13
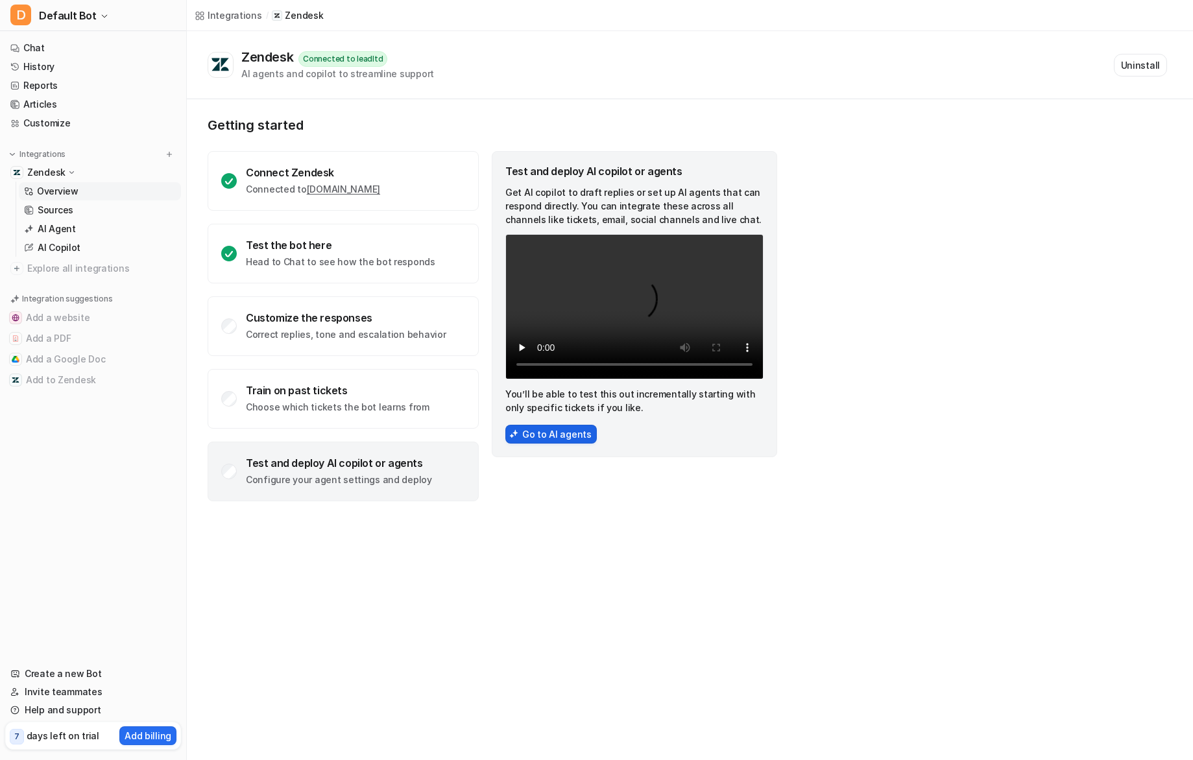
click at [554, 436] on button "Go to AI agents" at bounding box center [550, 434] width 91 height 19
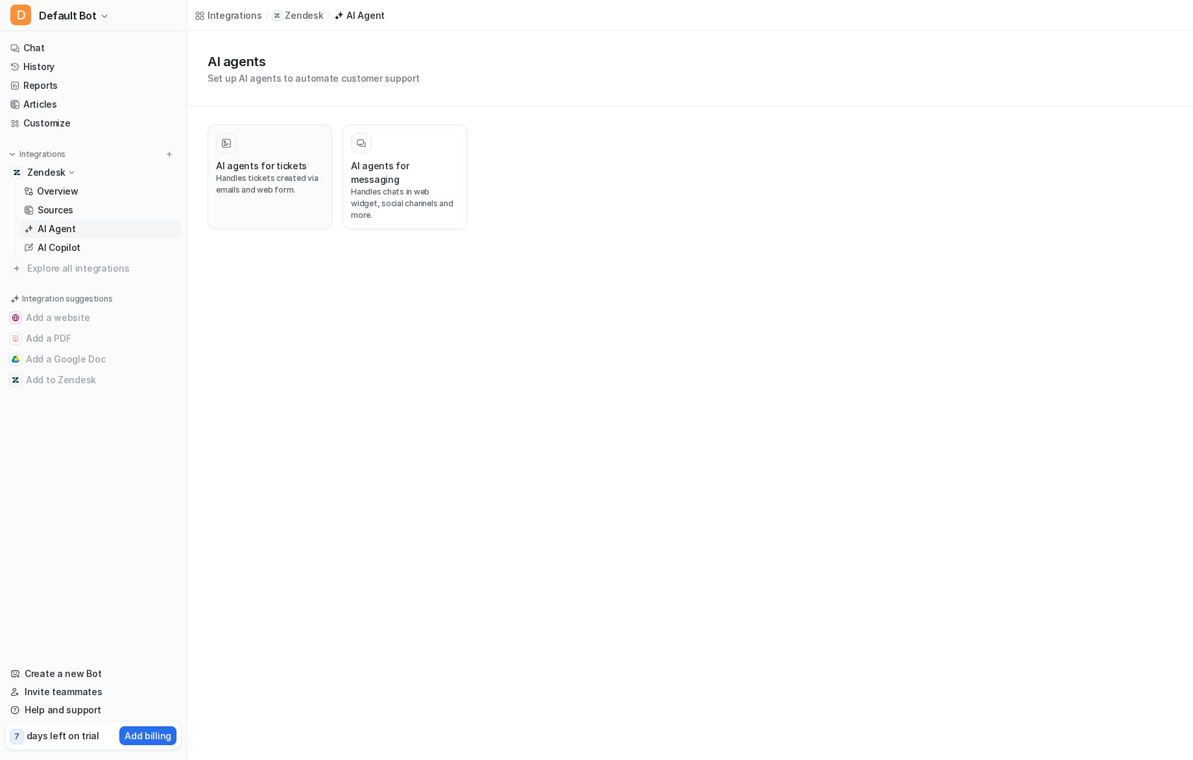
click at [306, 191] on p "Handles tickets created via emails and web form." at bounding box center [270, 184] width 108 height 23
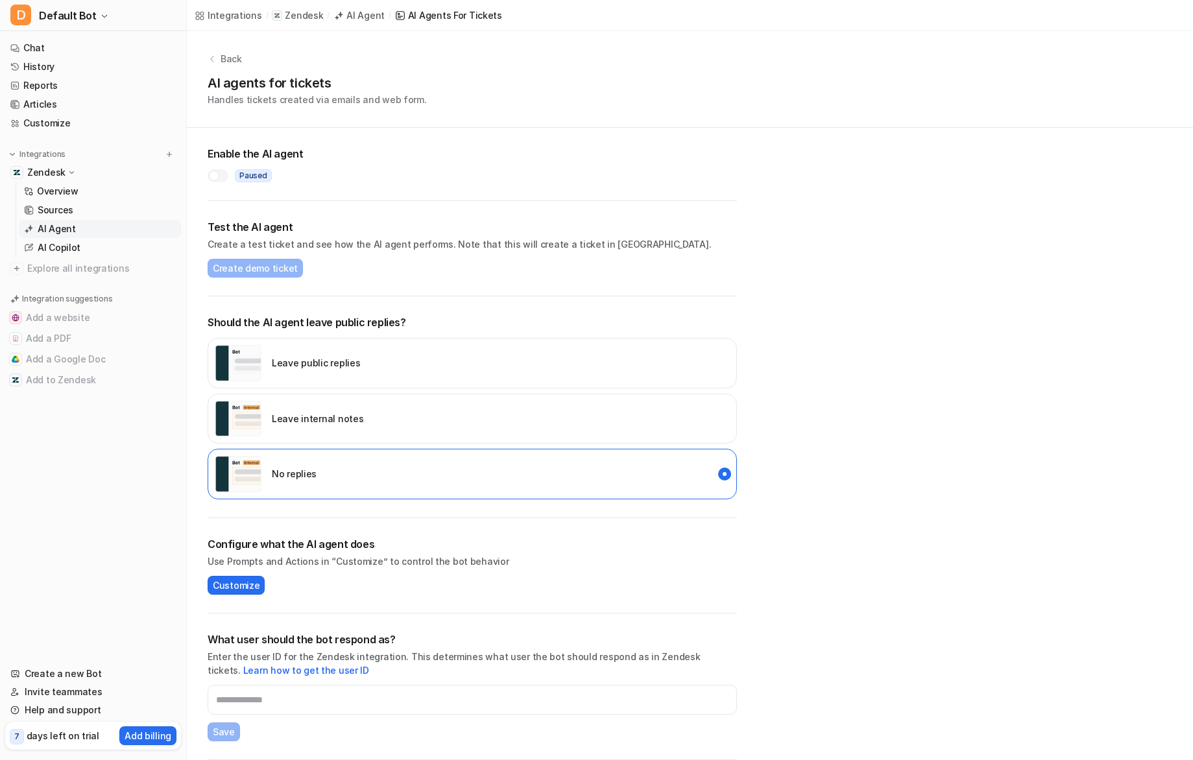
click at [332, 426] on div "Leave internal notes" at bounding box center [289, 419] width 149 height 36
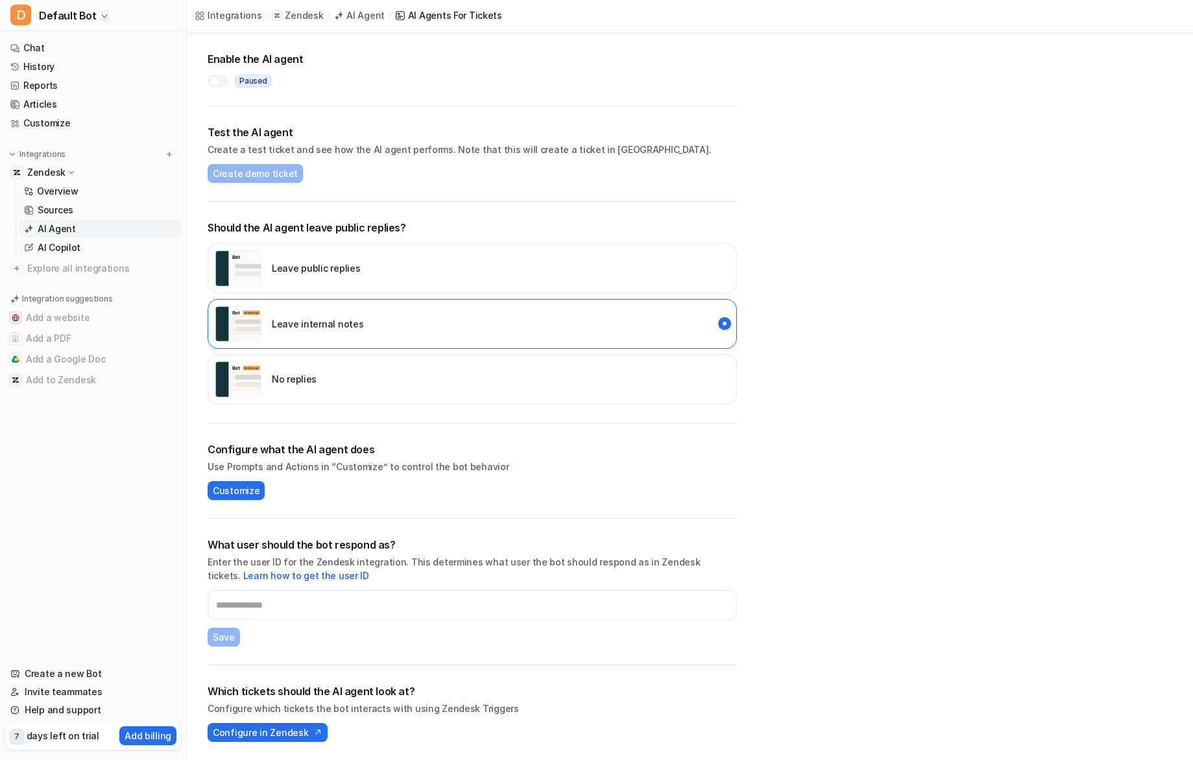
scroll to position [95, 0]
click at [213, 84] on div at bounding box center [214, 81] width 10 height 10
click at [221, 78] on div at bounding box center [222, 81] width 10 height 10
click at [254, 731] on span "Configure in Zendesk" at bounding box center [260, 733] width 95 height 14
